Goal: Find specific page/section

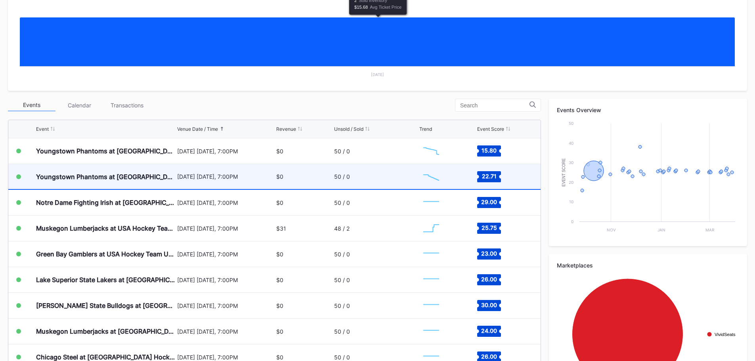
scroll to position [198, 0]
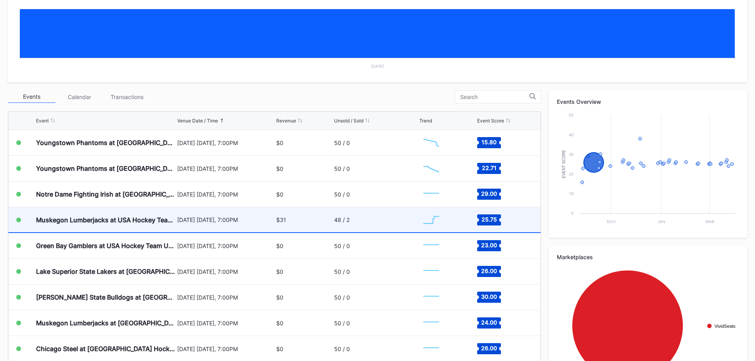
click at [357, 217] on div "48 / 2" at bounding box center [376, 219] width 84 height 25
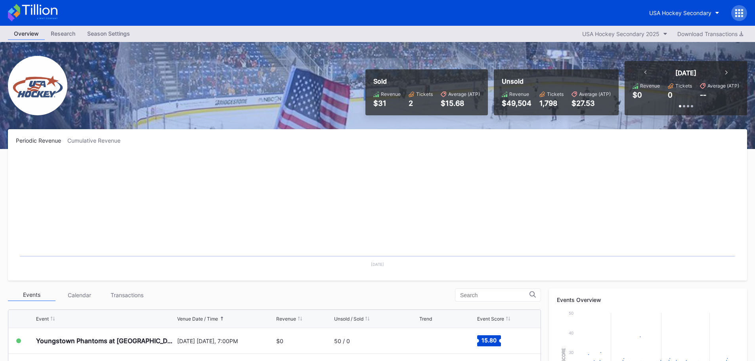
scroll to position [198, 0]
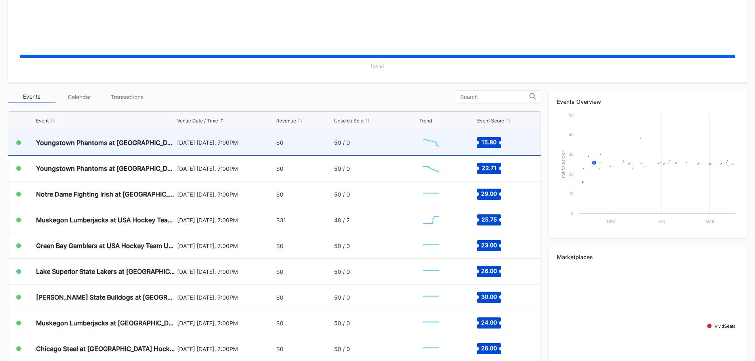
click at [284, 142] on div "$0" at bounding box center [303, 142] width 55 height 25
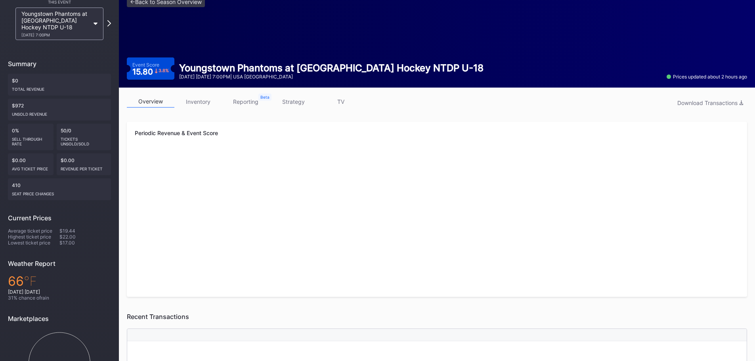
scroll to position [33, 0]
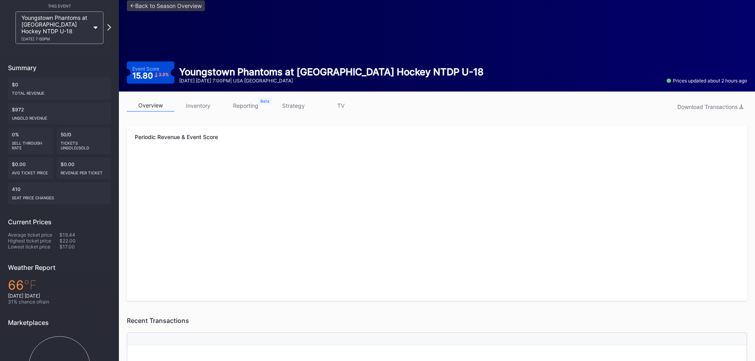
click at [209, 105] on link "inventory" at bounding box center [198, 105] width 48 height 12
